Goal: Contribute content: Add original content to the website for others to see

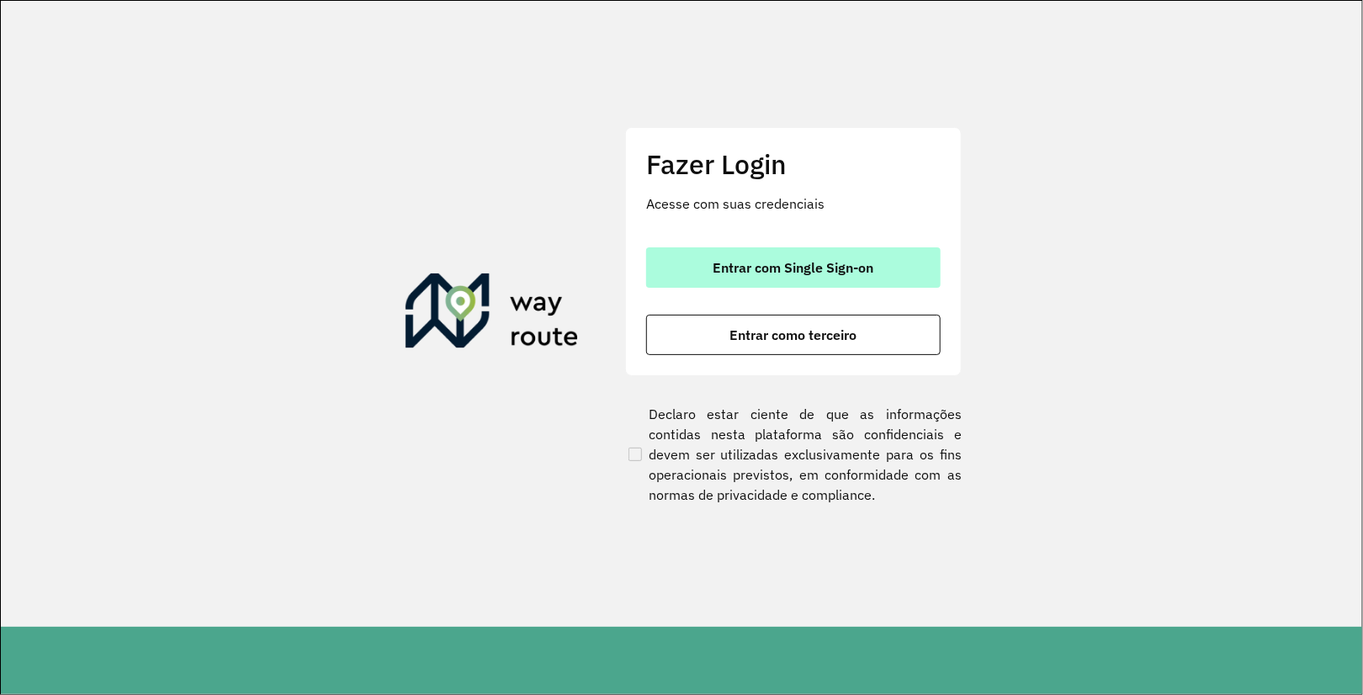
click at [881, 274] on button "Entrar com Single Sign-on" at bounding box center [793, 267] width 294 height 40
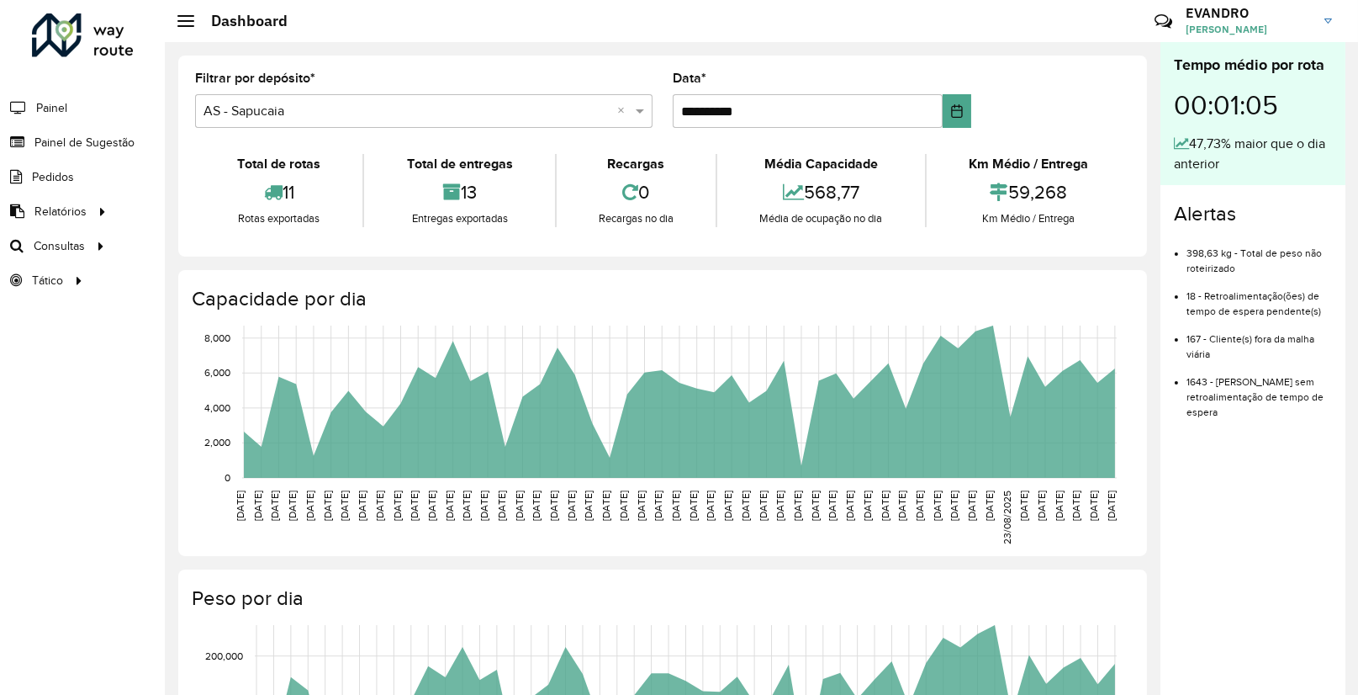
drag, startPoint x: 167, startPoint y: 448, endPoint x: 81, endPoint y: 118, distance: 341.5
click at [81, 118] on li "Painel" at bounding box center [82, 107] width 165 height 35
click at [92, 134] on span "Painel de Sugestão" at bounding box center [86, 143] width 105 height 18
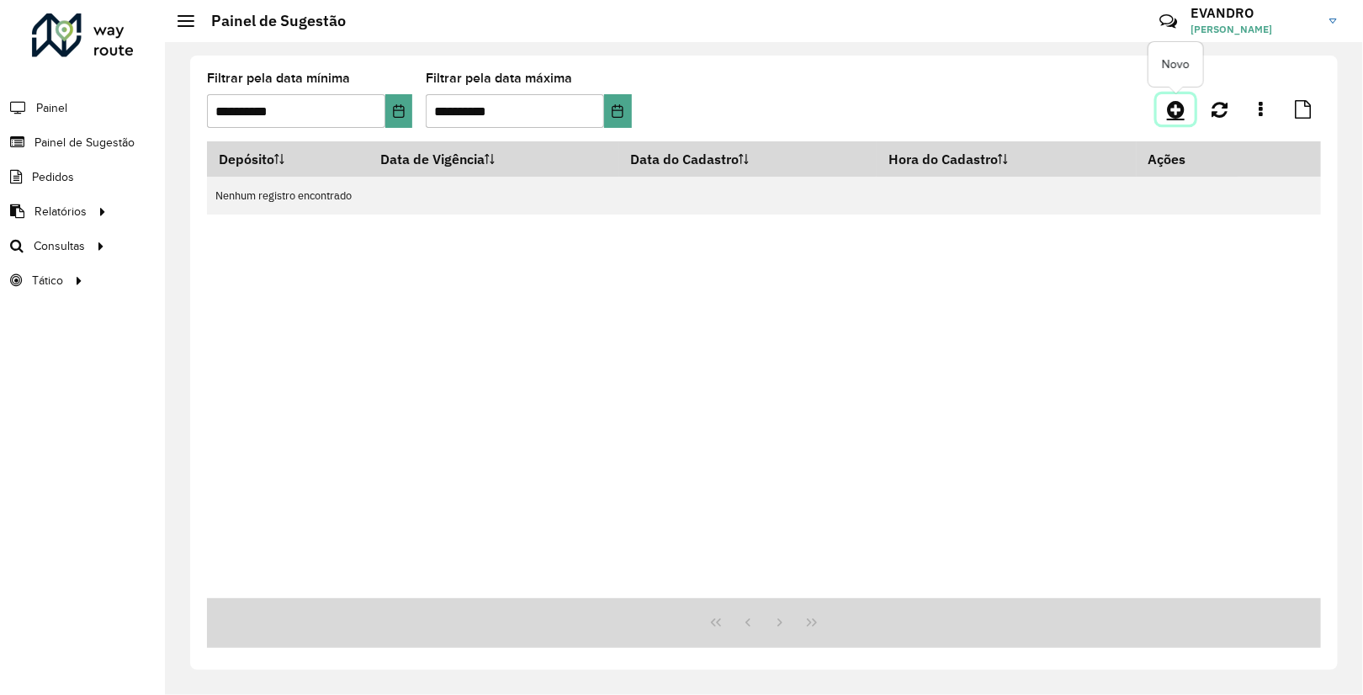
click at [1182, 109] on icon at bounding box center [1176, 109] width 18 height 20
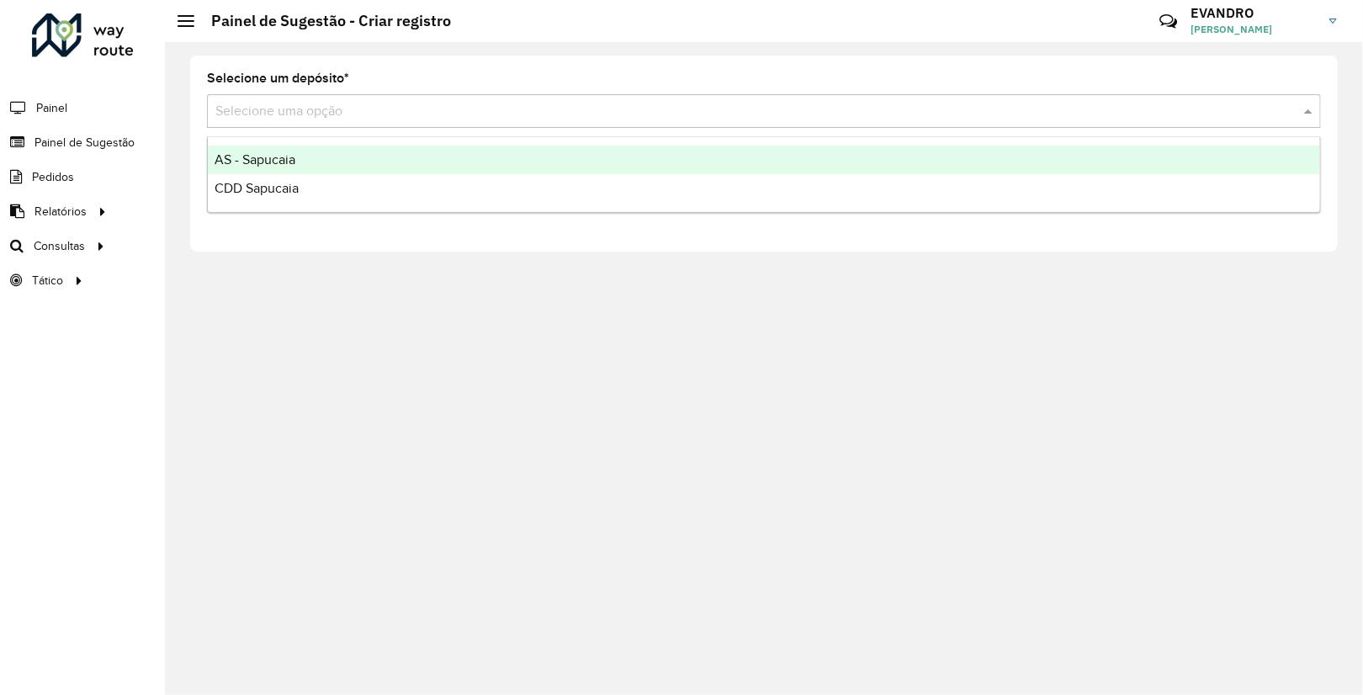
click at [352, 126] on div "Selecione uma opção" at bounding box center [764, 111] width 1114 height 34
click at [363, 112] on input "text" at bounding box center [746, 112] width 1063 height 20
click at [315, 153] on div "AS - Sapucaia" at bounding box center [764, 160] width 1112 height 29
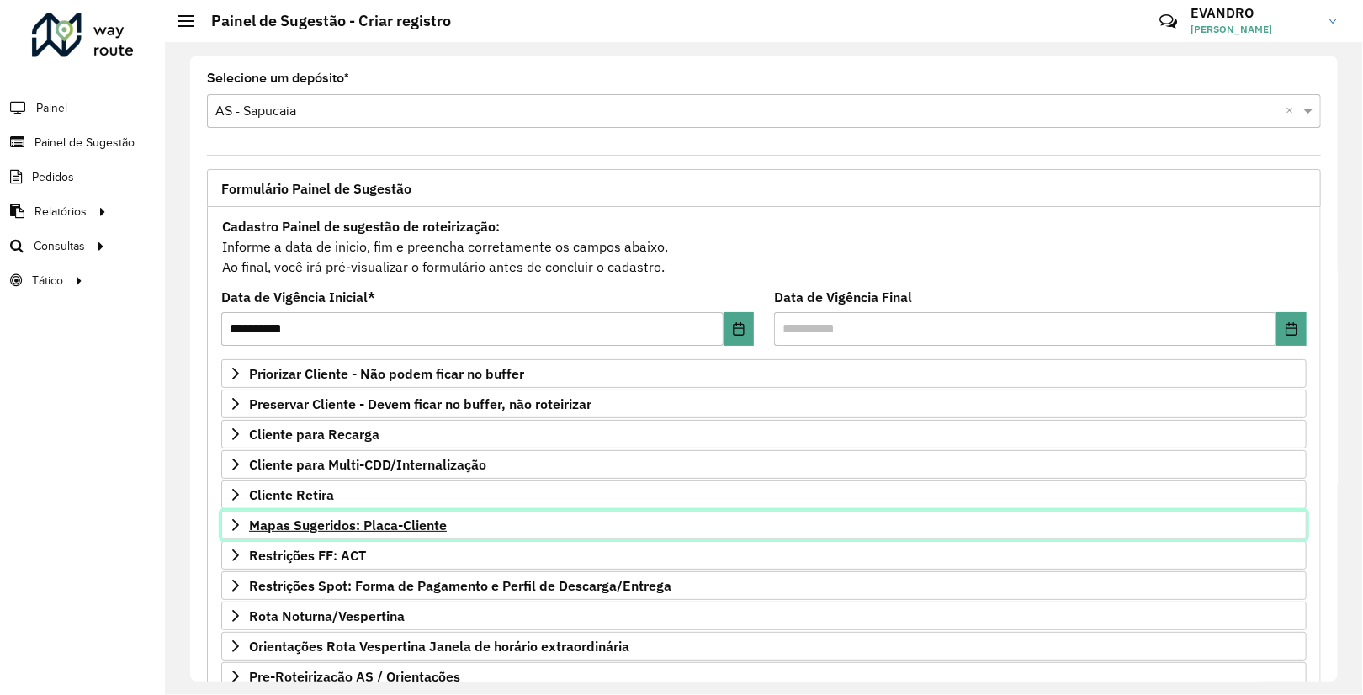
click at [378, 519] on span "Mapas Sugeridos: Placa-Cliente" at bounding box center [348, 524] width 198 height 13
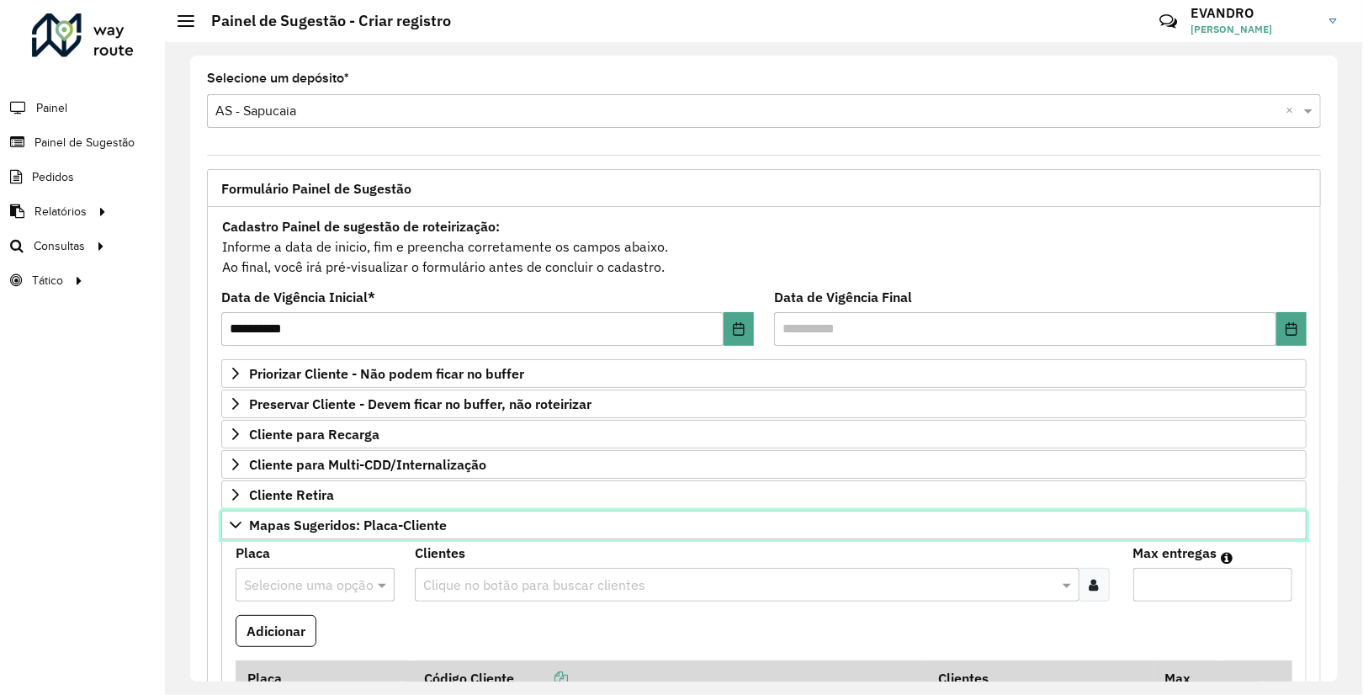
scroll to position [467, 0]
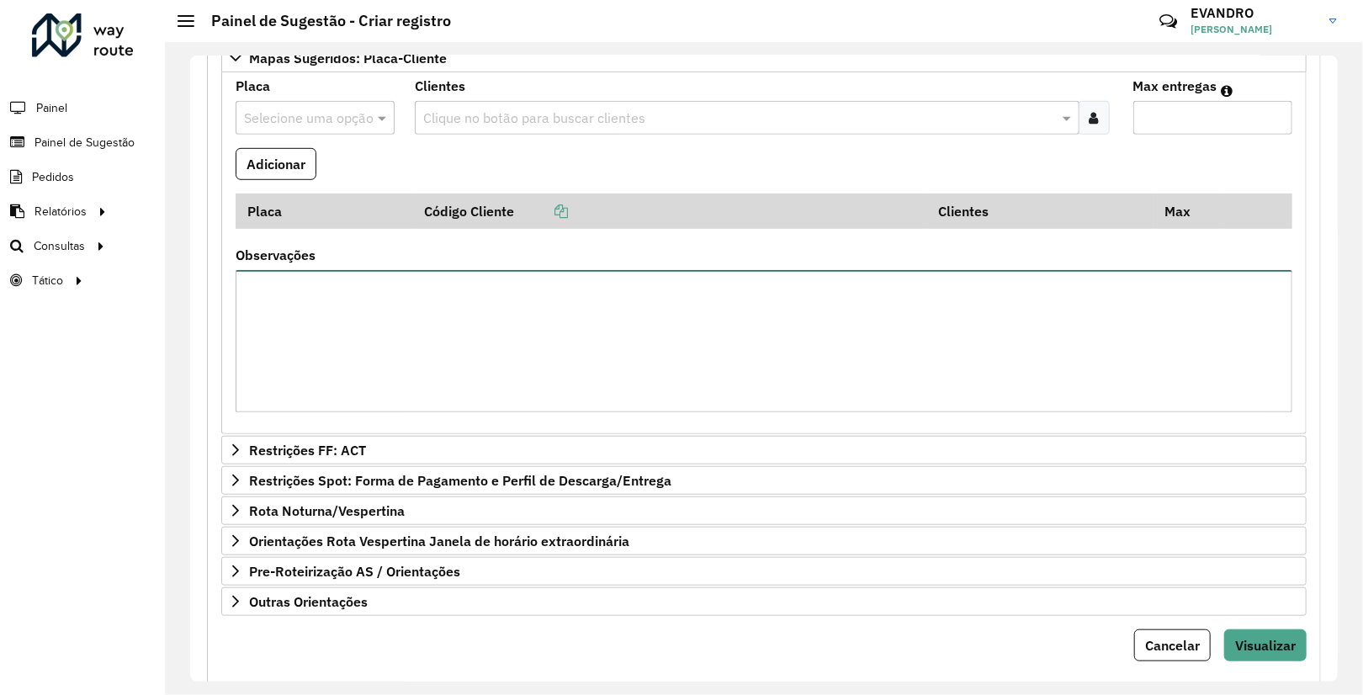
click at [250, 317] on textarea "Observações" at bounding box center [764, 341] width 1056 height 142
click at [249, 299] on textarea "Observações" at bounding box center [764, 341] width 1056 height 142
type textarea "*"
paste textarea "**********"
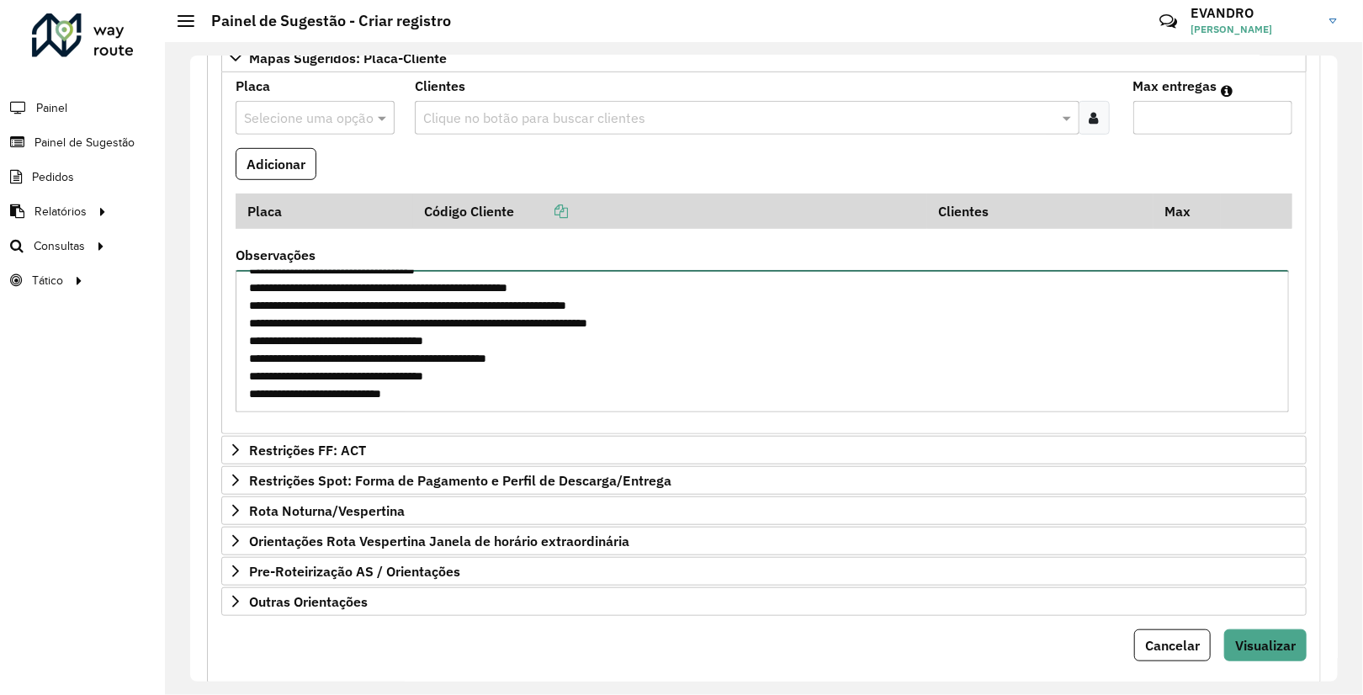
scroll to position [0, 0]
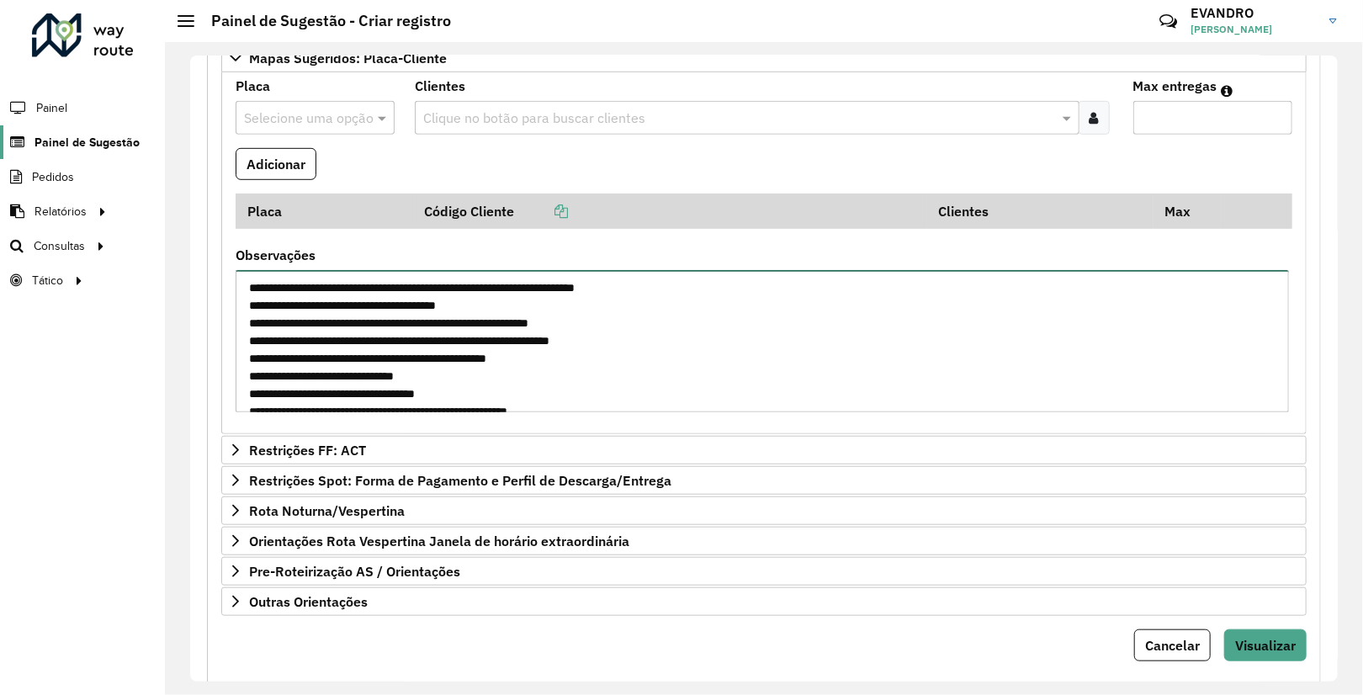
type textarea "**********"
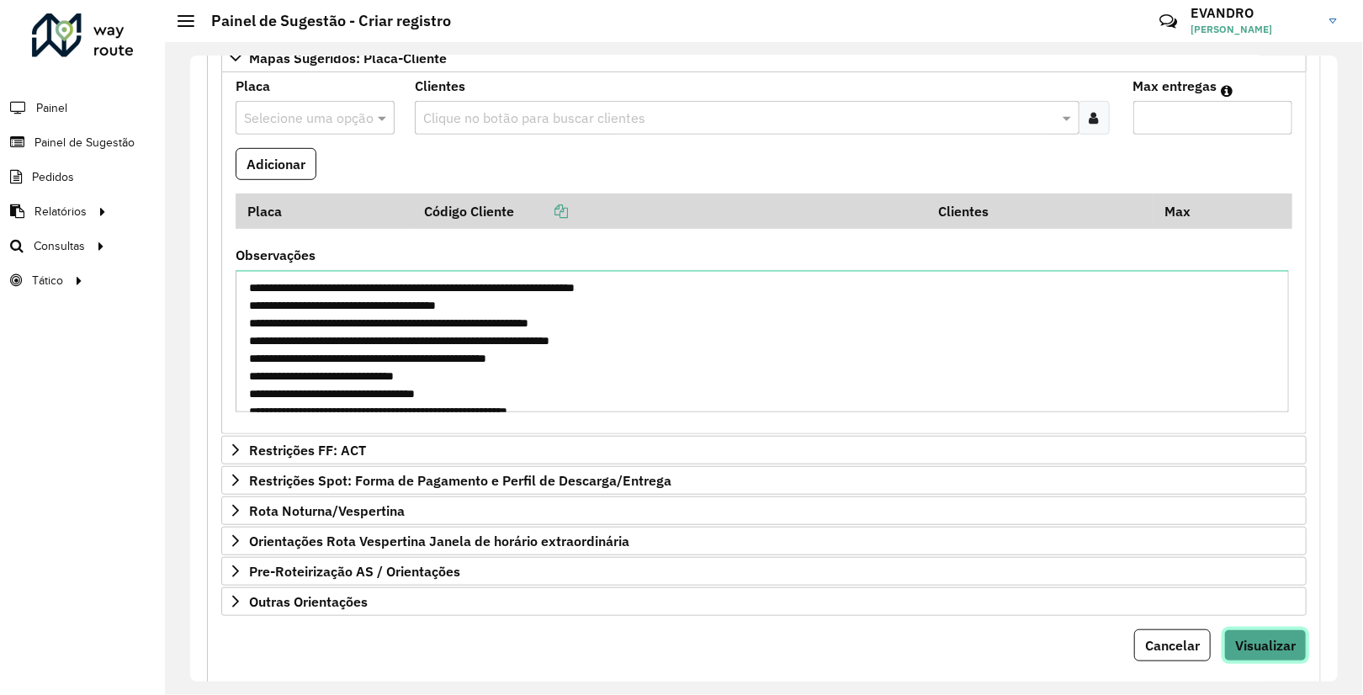
click at [1273, 639] on span "Visualizar" at bounding box center [1265, 645] width 61 height 17
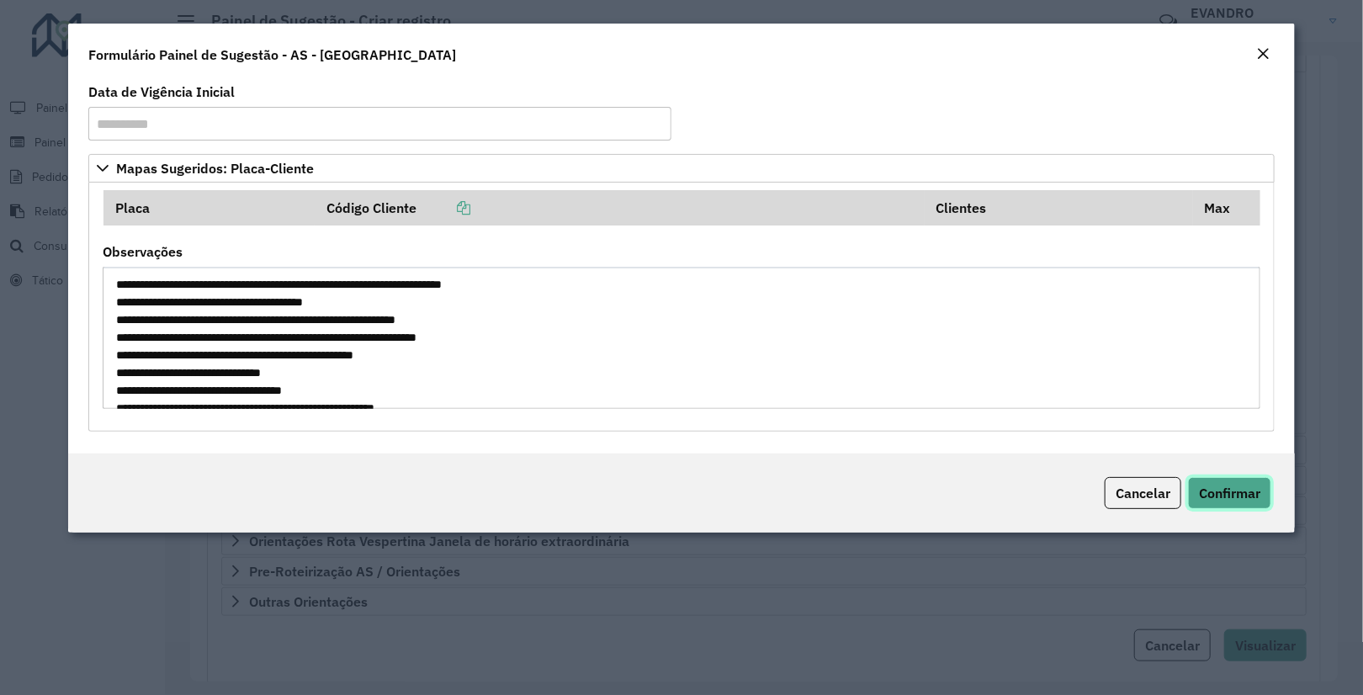
click at [1248, 492] on span "Confirmar" at bounding box center [1229, 492] width 61 height 17
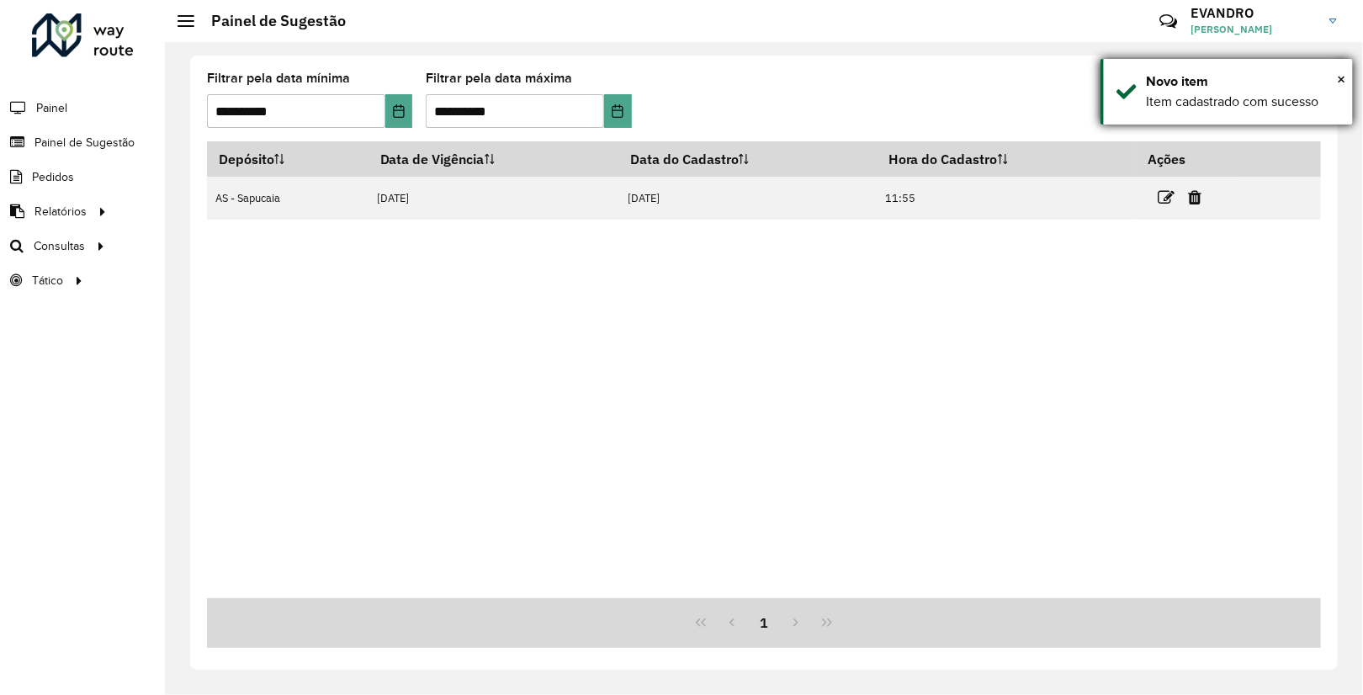
click at [1347, 78] on div "× Novo item Item cadastrado com sucesso" at bounding box center [1226, 92] width 252 height 66
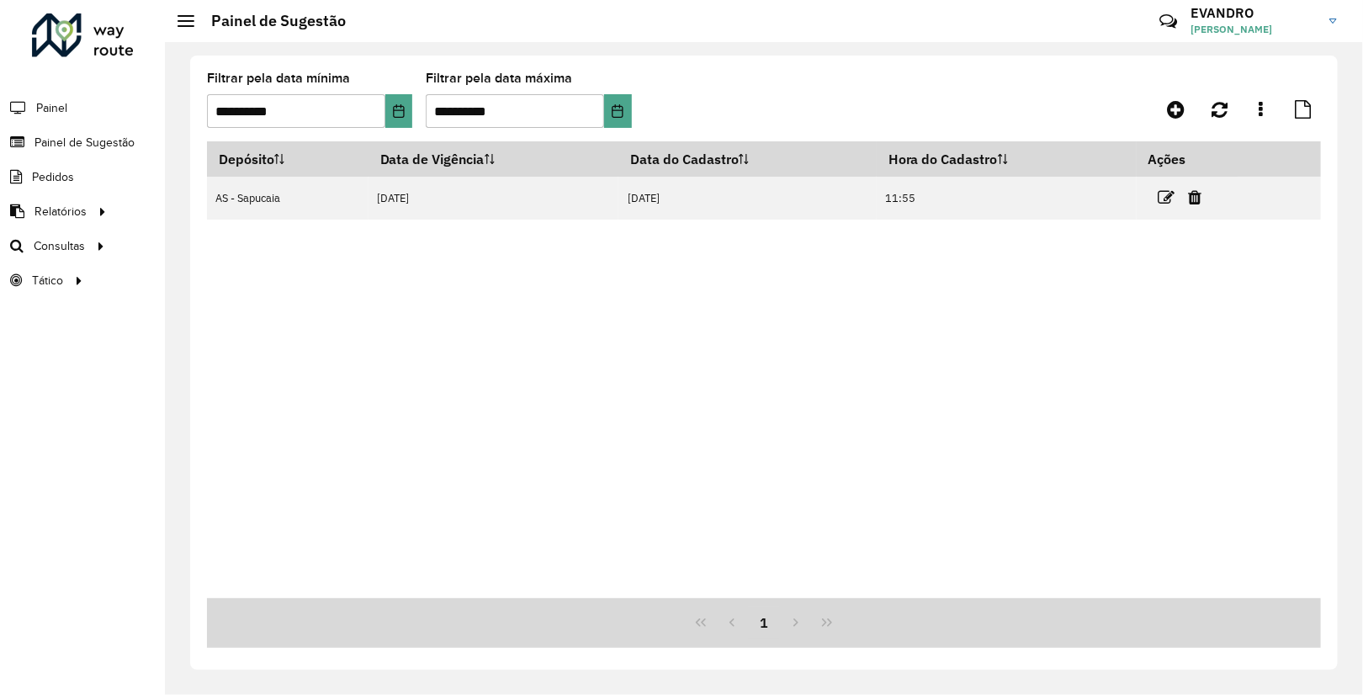
drag, startPoint x: 505, startPoint y: 366, endPoint x: 506, endPoint y: 350, distance: 16.0
click at [508, 366] on div "Depósito Data de Vigência Data do Cadastro Hora do Cadastro Ações AS - [GEOGRAP…" at bounding box center [764, 369] width 1114 height 457
